Goal: Information Seeking & Learning: Learn about a topic

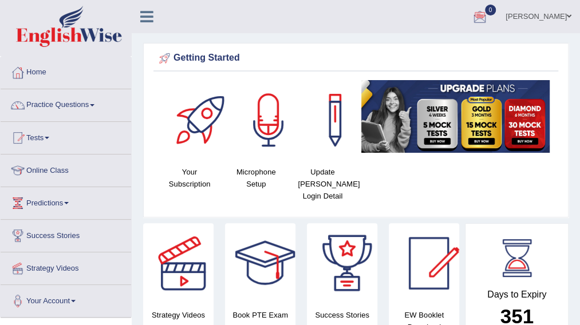
click at [78, 169] on link "Online Class" at bounding box center [66, 169] width 131 height 29
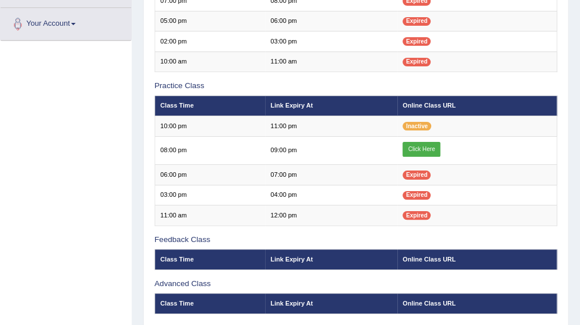
scroll to position [270, 0]
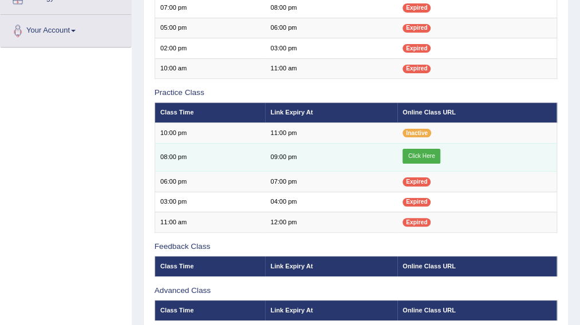
click at [424, 151] on link "Click Here" at bounding box center [422, 156] width 38 height 15
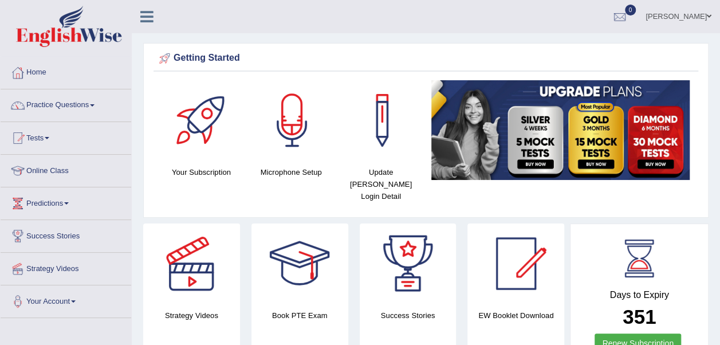
click at [60, 173] on link "Online Class" at bounding box center [66, 169] width 131 height 29
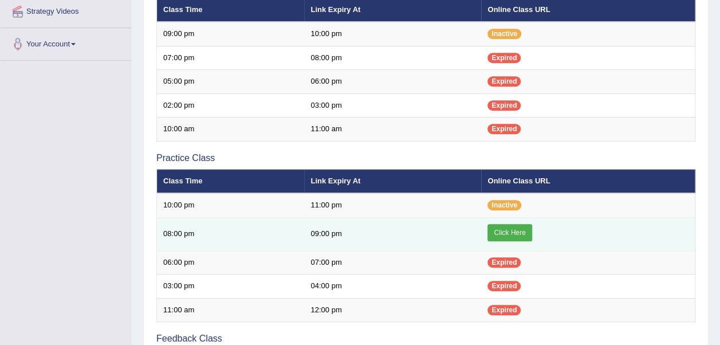
scroll to position [252, 0]
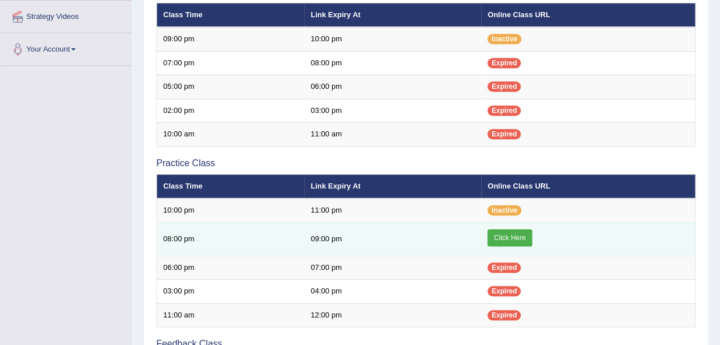
click at [520, 231] on link "Click Here" at bounding box center [509, 237] width 44 height 17
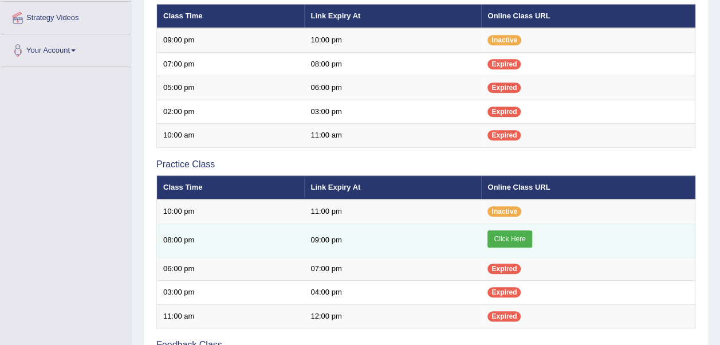
scroll to position [251, 0]
click at [507, 237] on link "Click Here" at bounding box center [509, 238] width 44 height 17
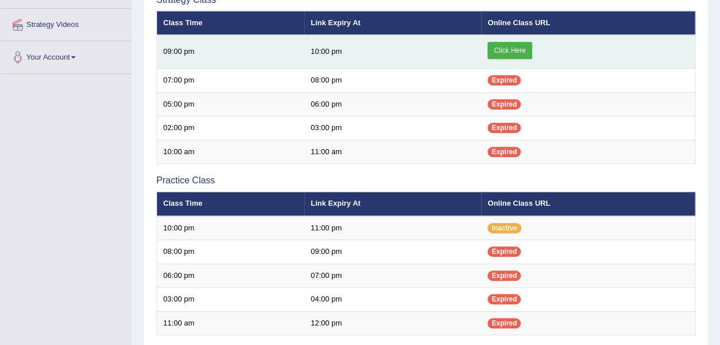
click at [504, 51] on link "Click Here" at bounding box center [509, 50] width 44 height 17
drag, startPoint x: 0, startPoint y: 0, endPoint x: 502, endPoint y: 53, distance: 504.9
click at [502, 53] on link "Click Here" at bounding box center [509, 50] width 44 height 17
